Goal: Navigation & Orientation: Find specific page/section

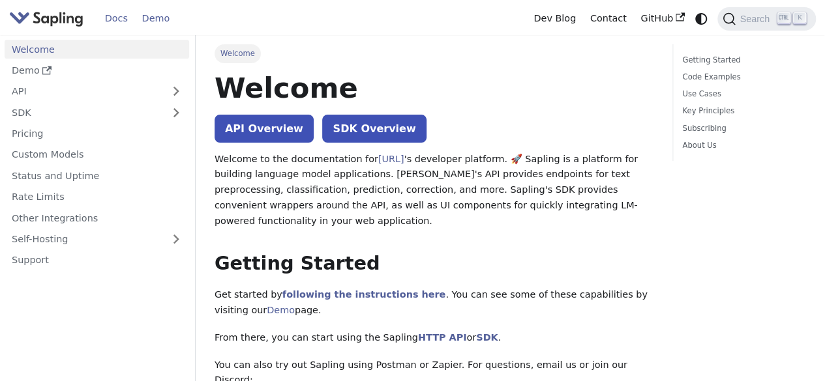
click at [147, 20] on link "Demo" at bounding box center [156, 18] width 42 height 20
